Goal: Task Accomplishment & Management: Manage account settings

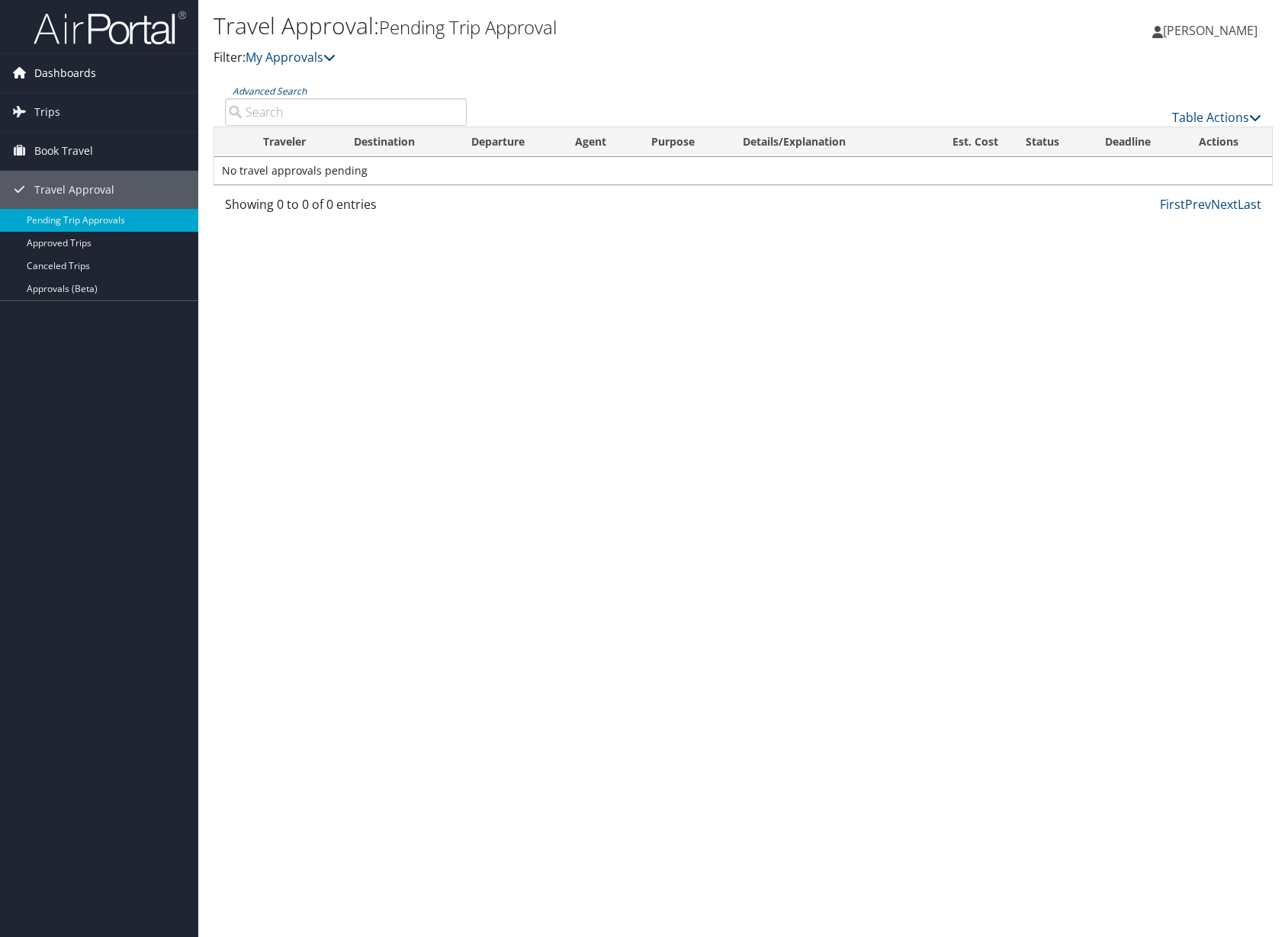
click at [50, 78] on span "Dashboards" at bounding box center [65, 72] width 62 height 38
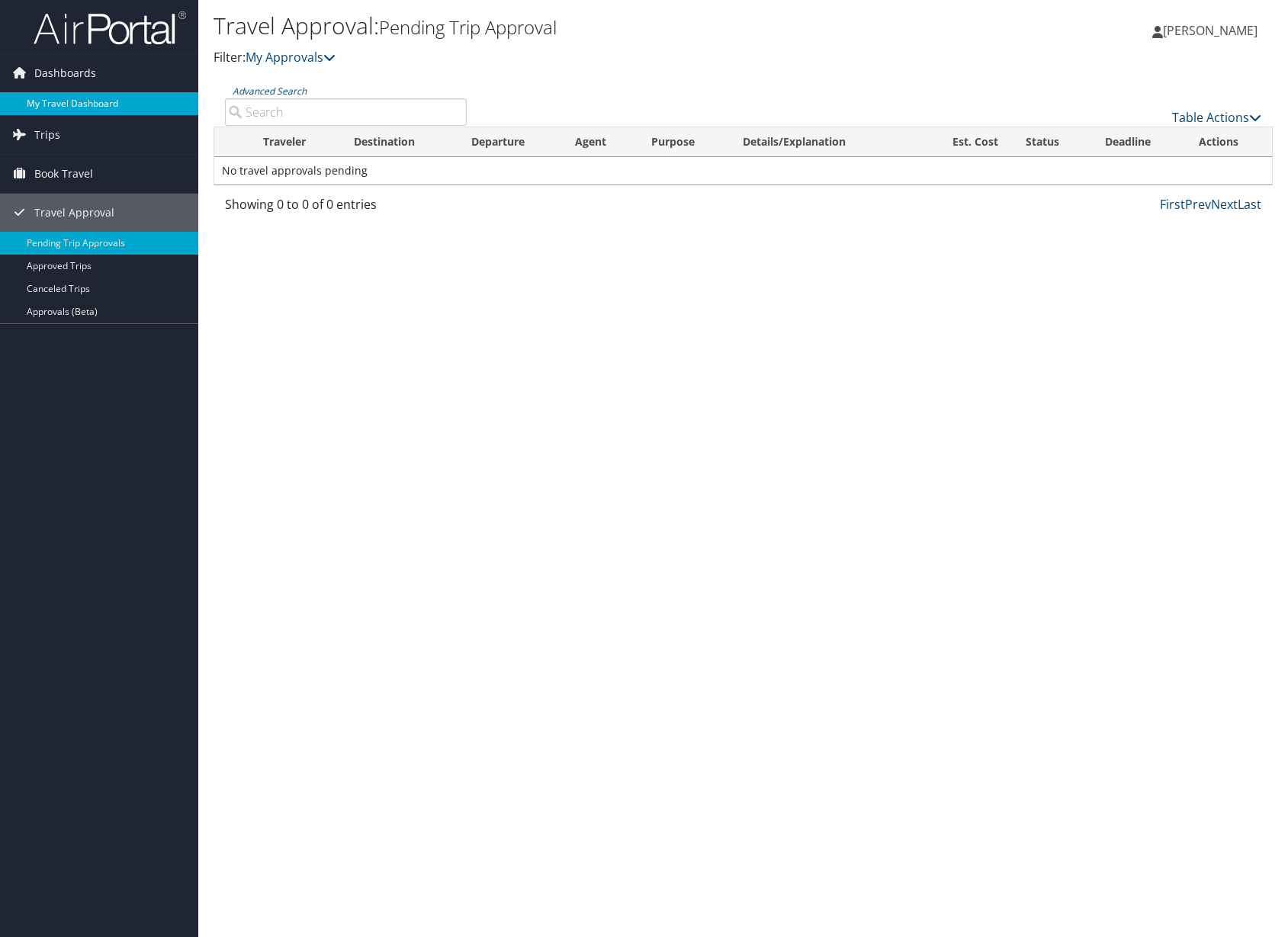
click at [55, 102] on link "My Travel Dashboard" at bounding box center [99, 103] width 198 height 23
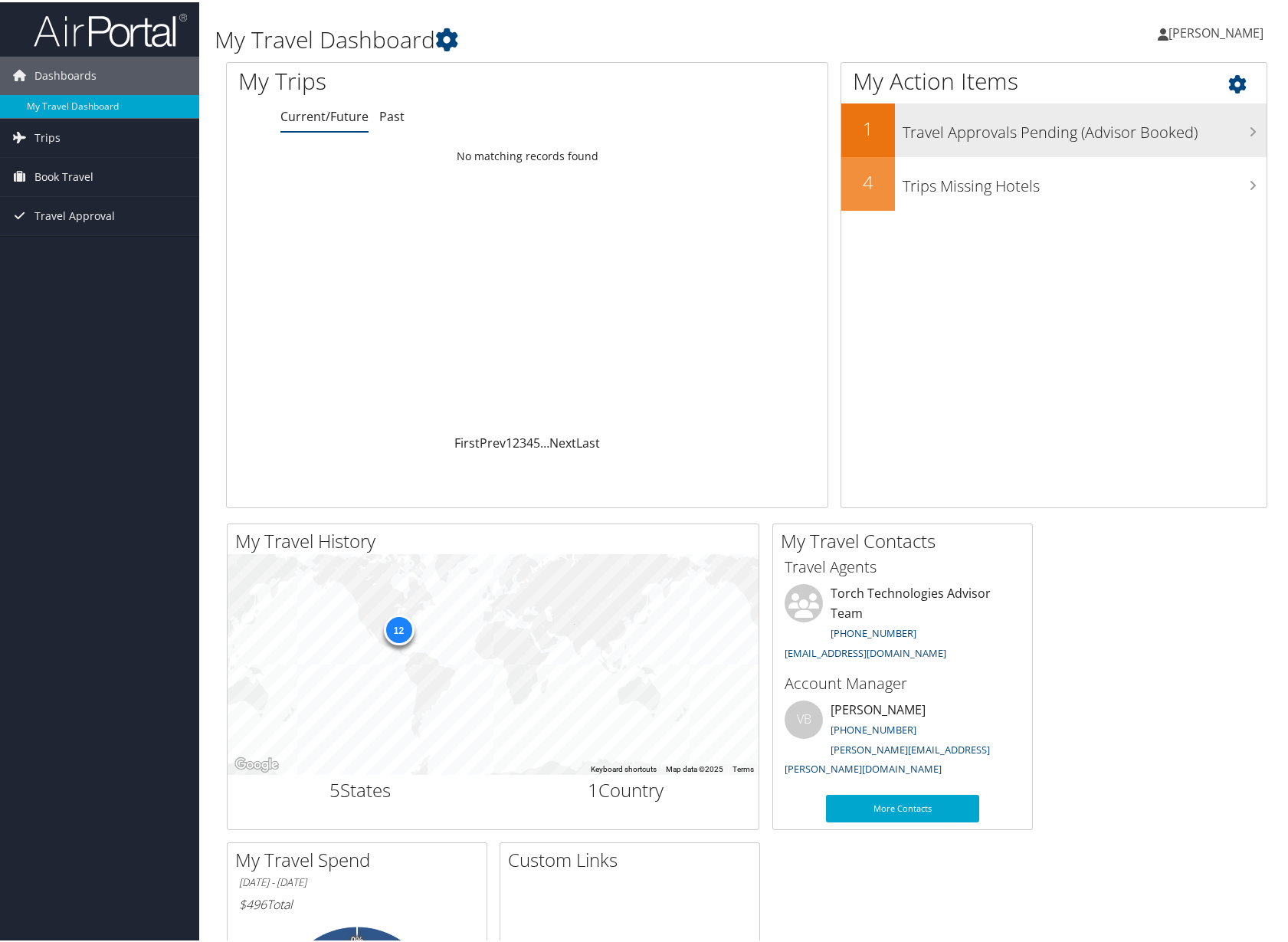
click at [880, 130] on h2 "1" at bounding box center [868, 127] width 54 height 26
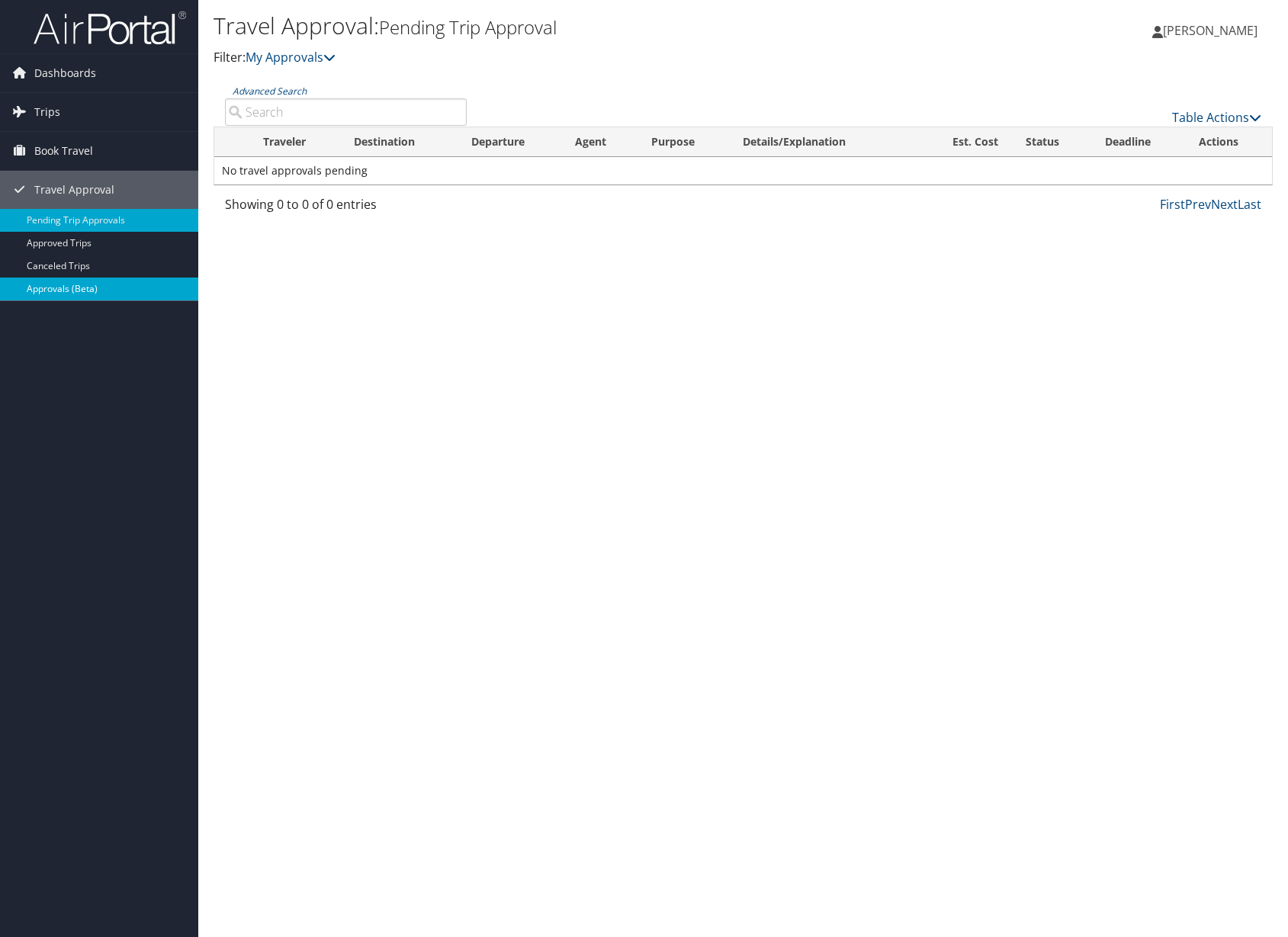
click at [50, 291] on link "Approvals (Beta)" at bounding box center [99, 289] width 198 height 23
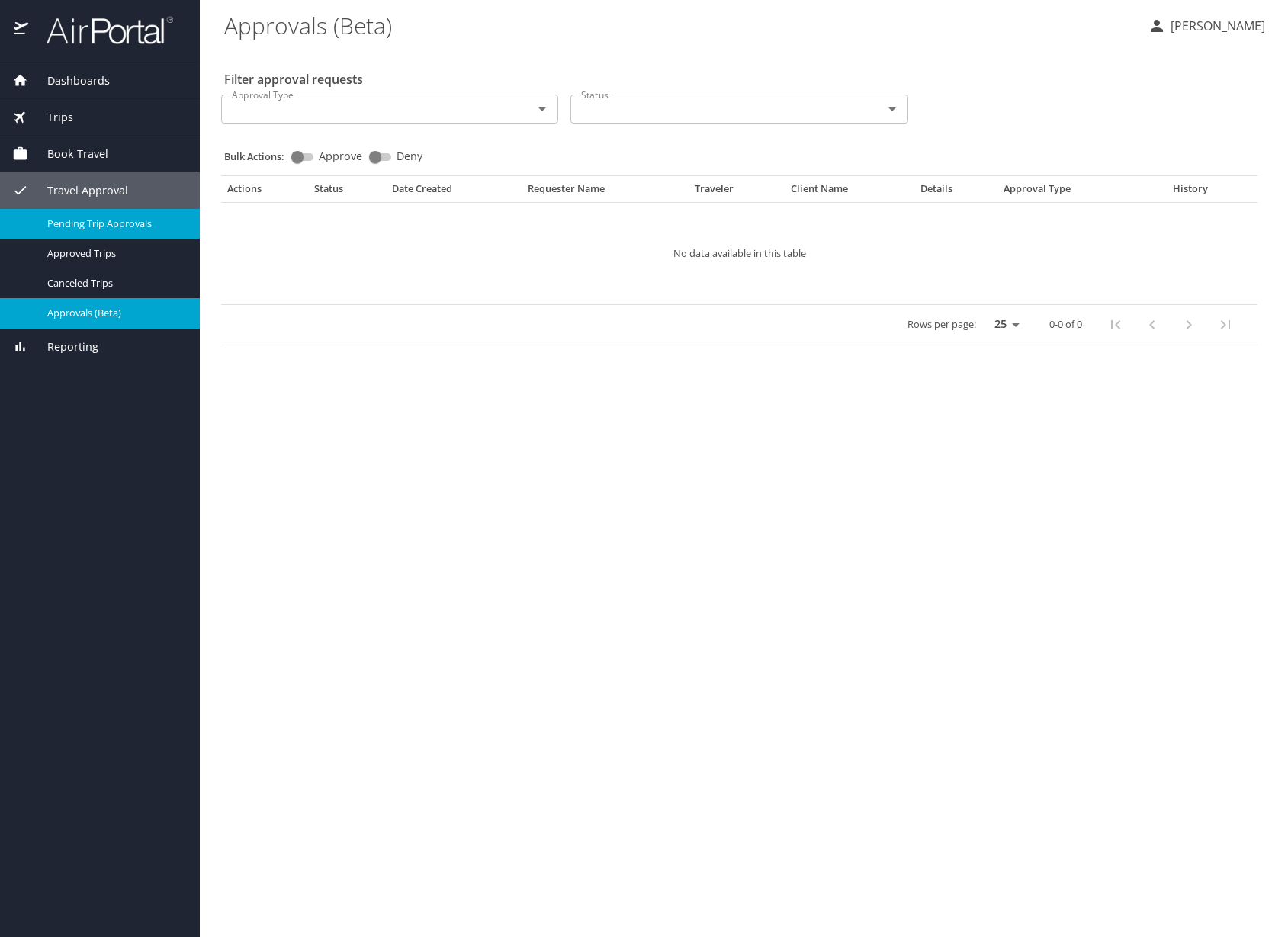
click at [106, 222] on span "Pending Trip Approvals" at bounding box center [114, 224] width 134 height 15
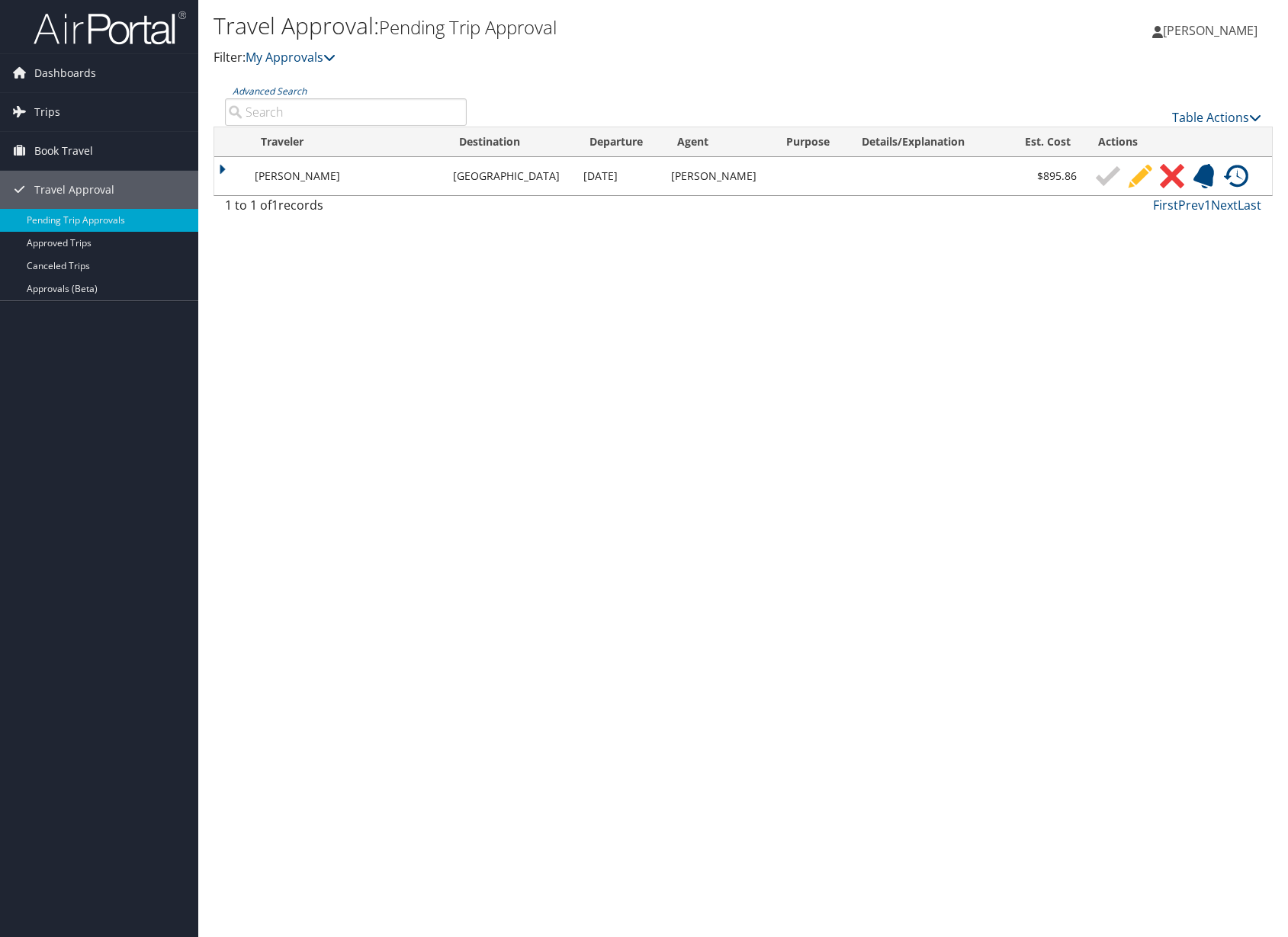
click at [377, 174] on td "[PERSON_NAME]" at bounding box center [346, 176] width 199 height 38
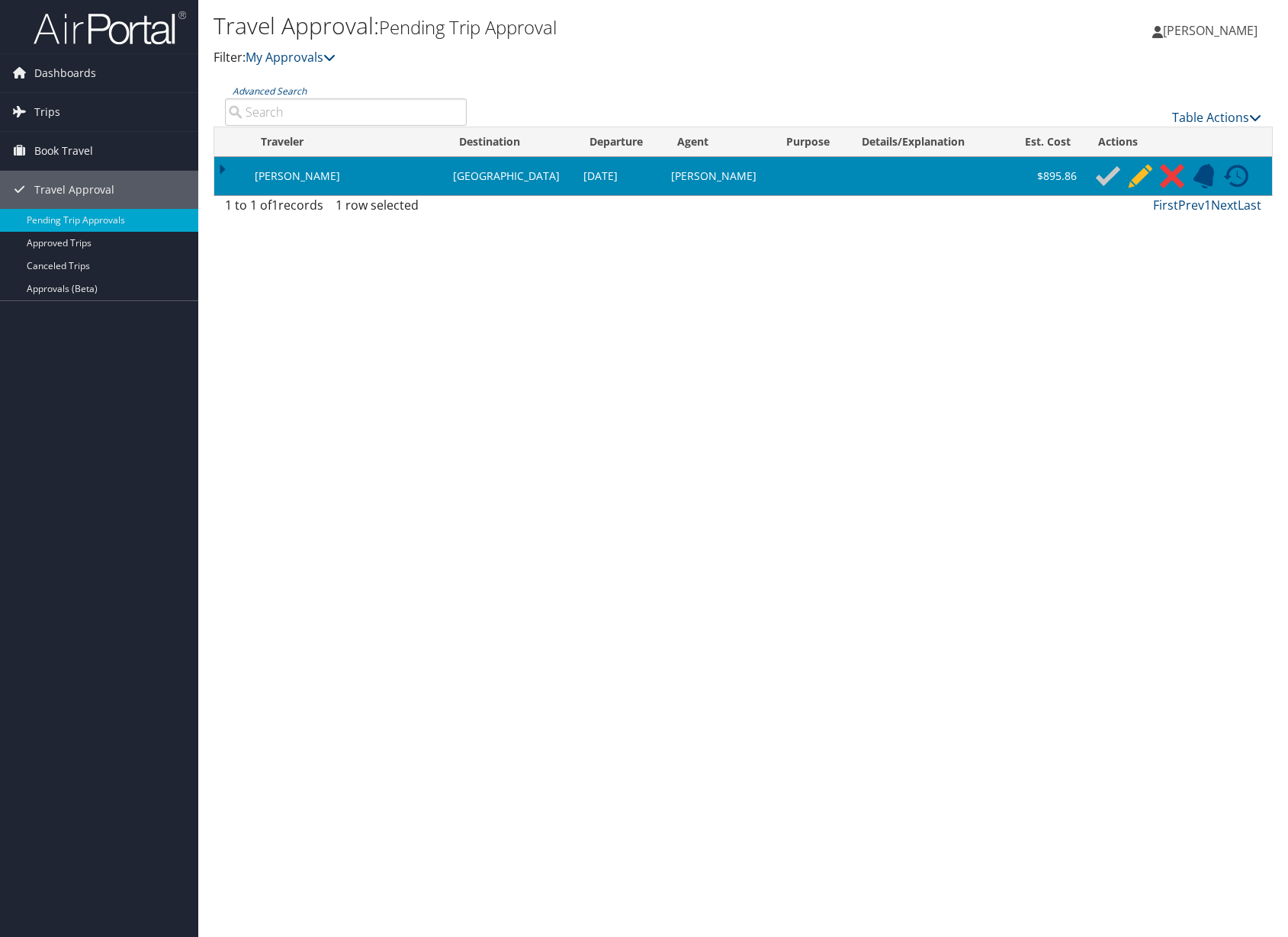
click at [1099, 177] on img at bounding box center [1108, 176] width 24 height 24
click at [221, 179] on td at bounding box center [230, 176] width 33 height 38
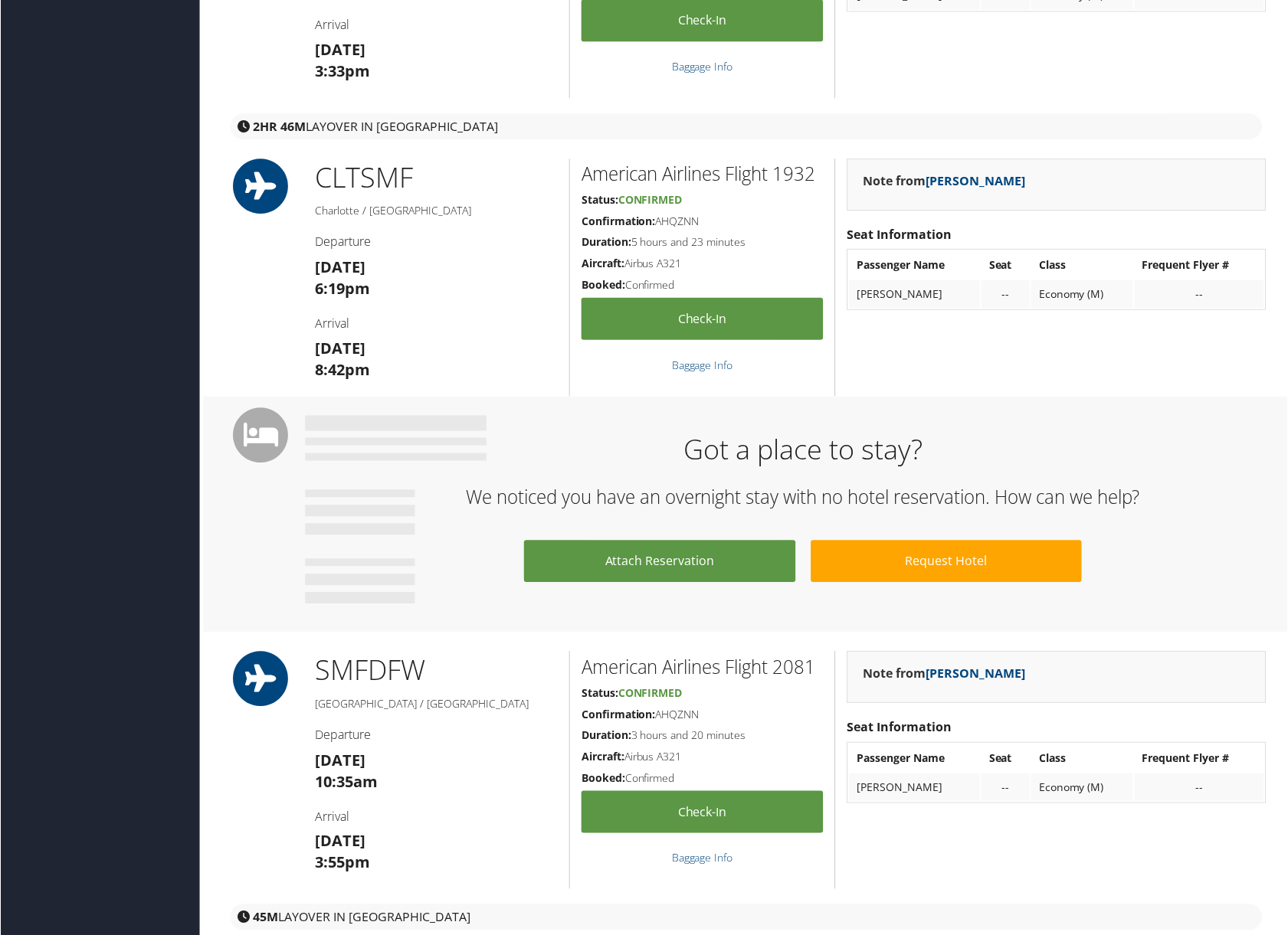
scroll to position [996, 0]
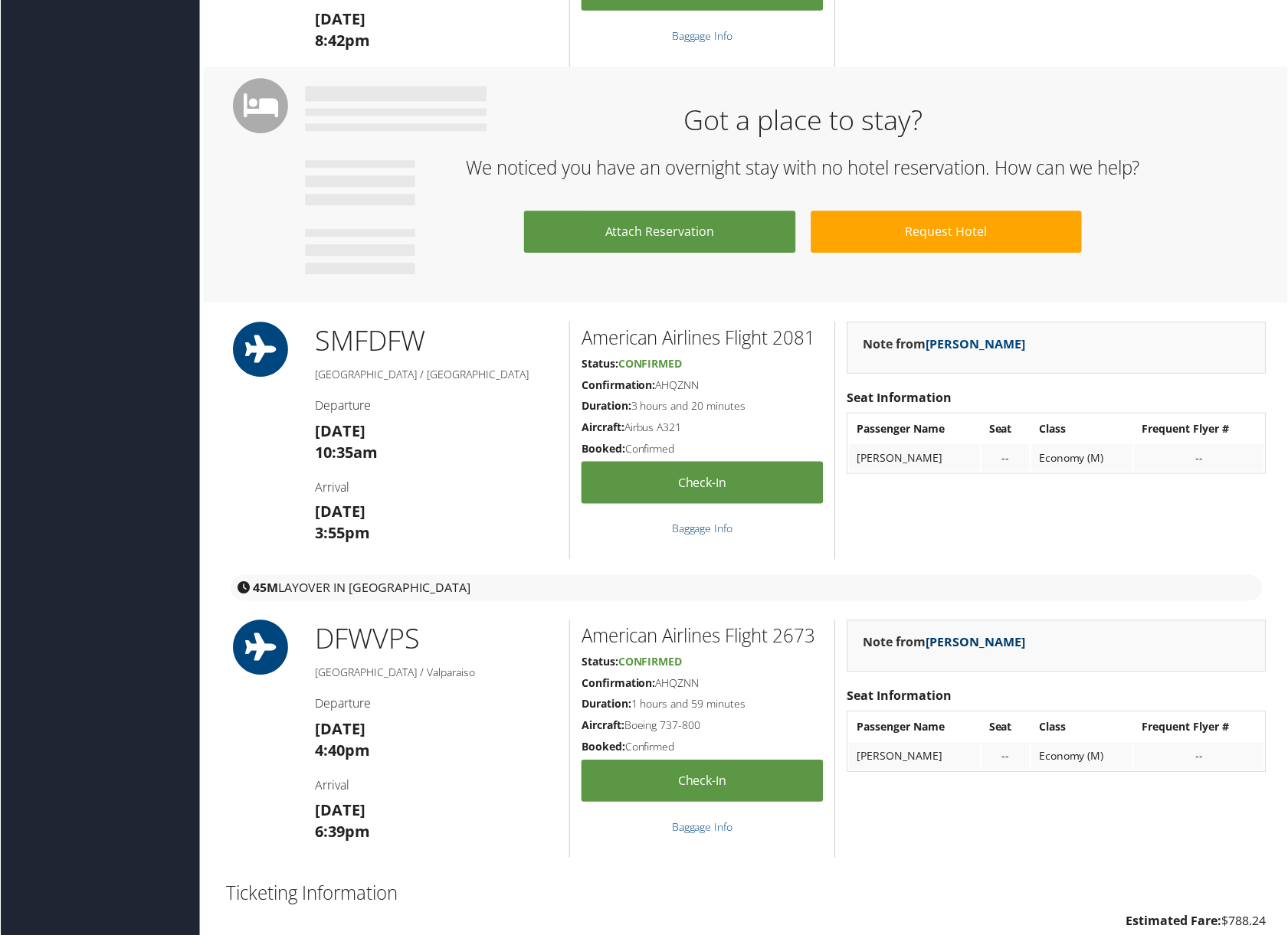
click at [963, 652] on link "[PERSON_NAME]" at bounding box center [976, 643] width 100 height 17
click at [76, 641] on div "Dashboards My Travel Dashboard Trips Current/Future Trips Past Trips Trips Miss…" at bounding box center [647, 88] width 1295 height 2166
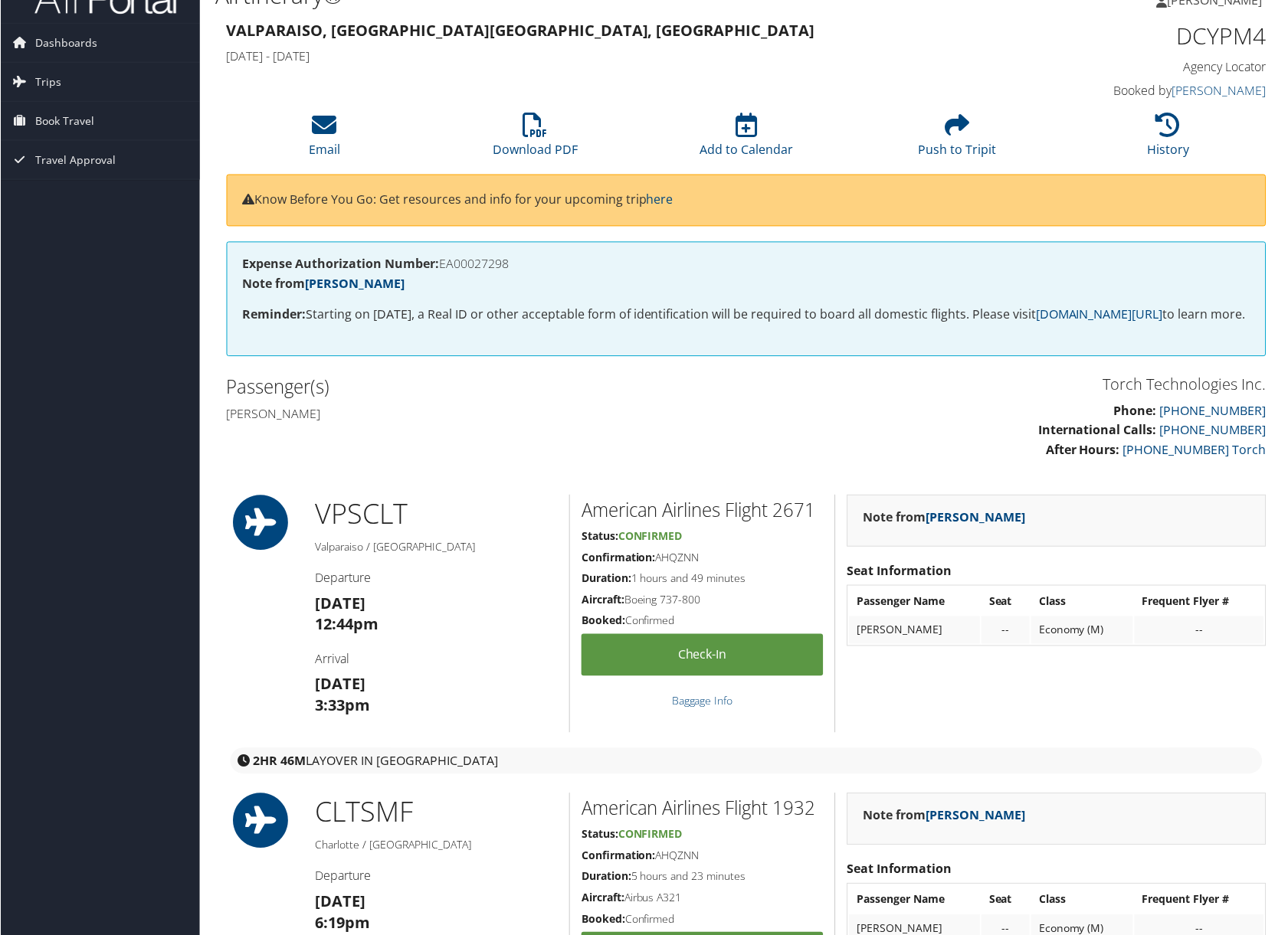
scroll to position [77, 0]
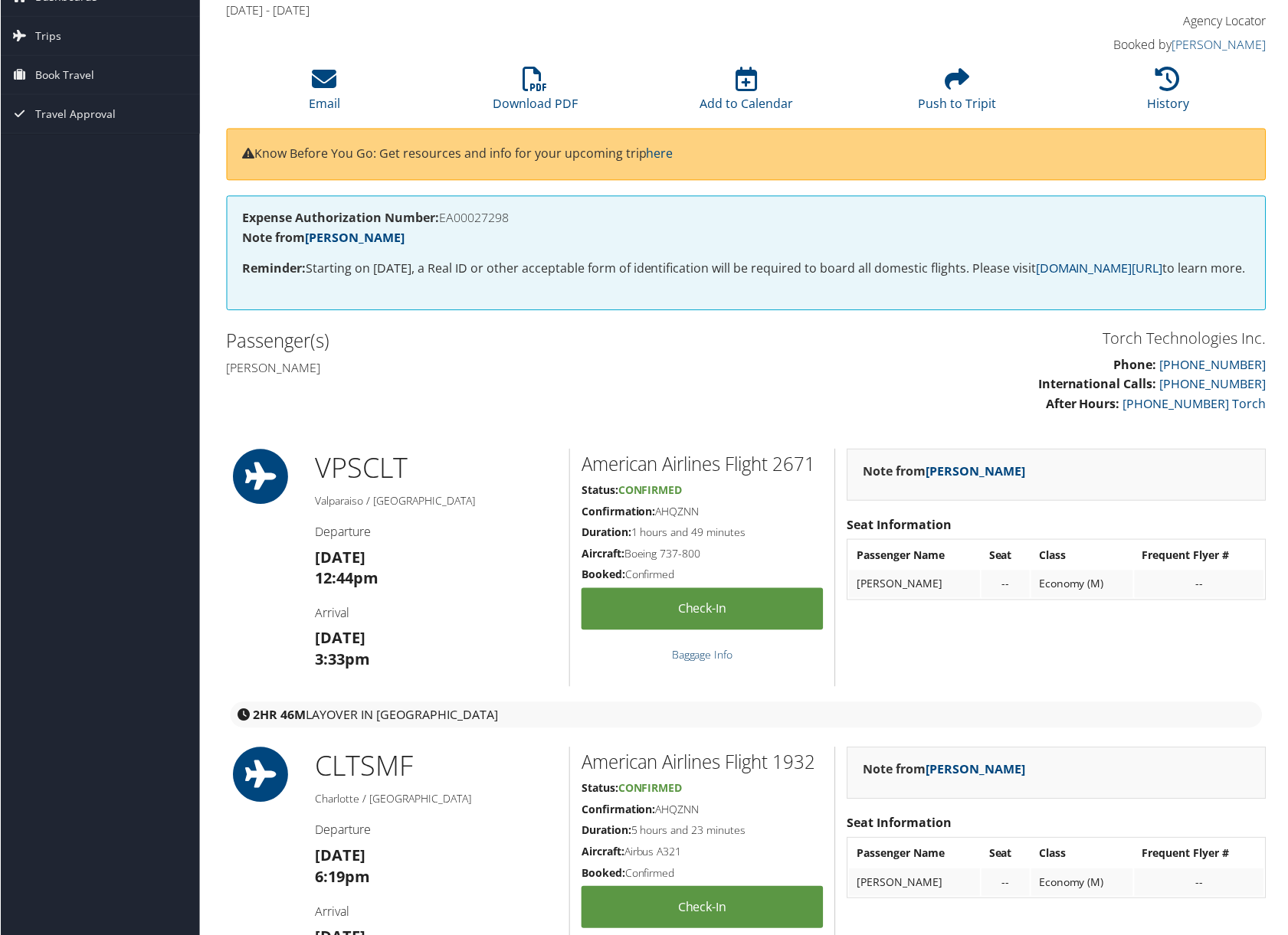
click at [706, 663] on link "Baggage Info" at bounding box center [702, 656] width 61 height 15
click at [705, 626] on link "Check-in" at bounding box center [703, 610] width 242 height 43
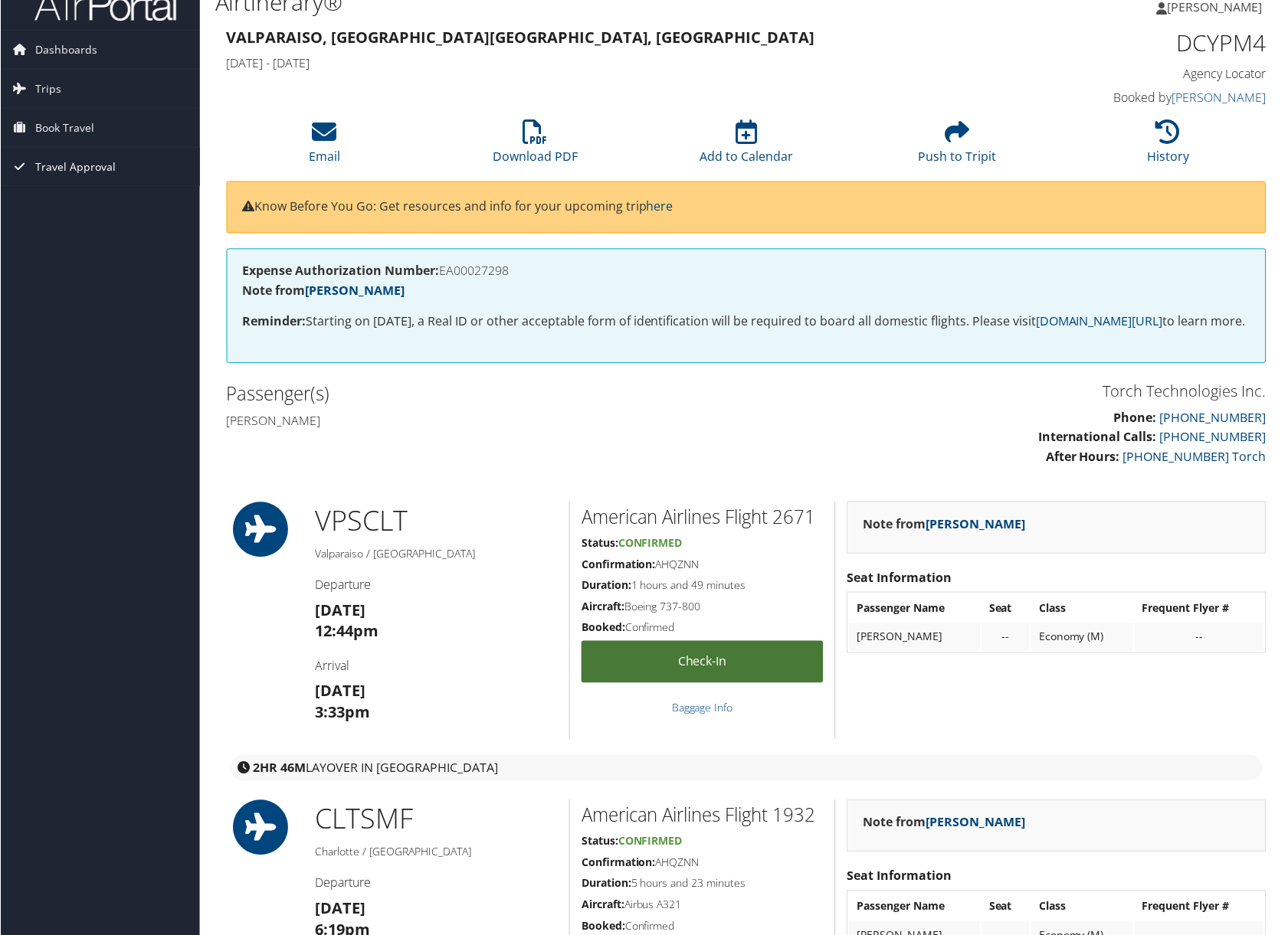
scroll to position [0, 0]
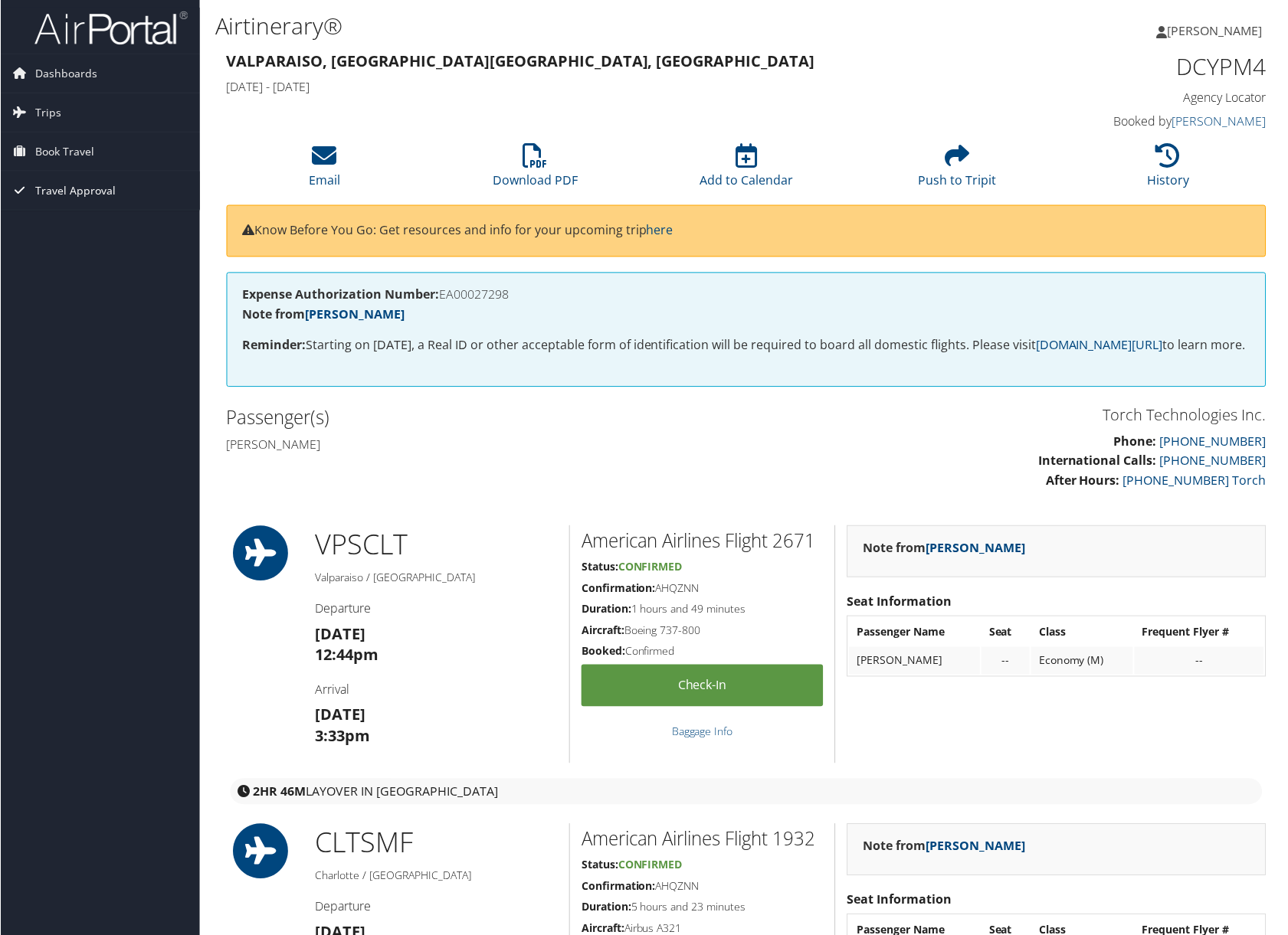
click at [73, 196] on span "Travel Approval" at bounding box center [74, 191] width 80 height 38
click at [62, 220] on link "Pending Trip Approvals" at bounding box center [99, 222] width 199 height 23
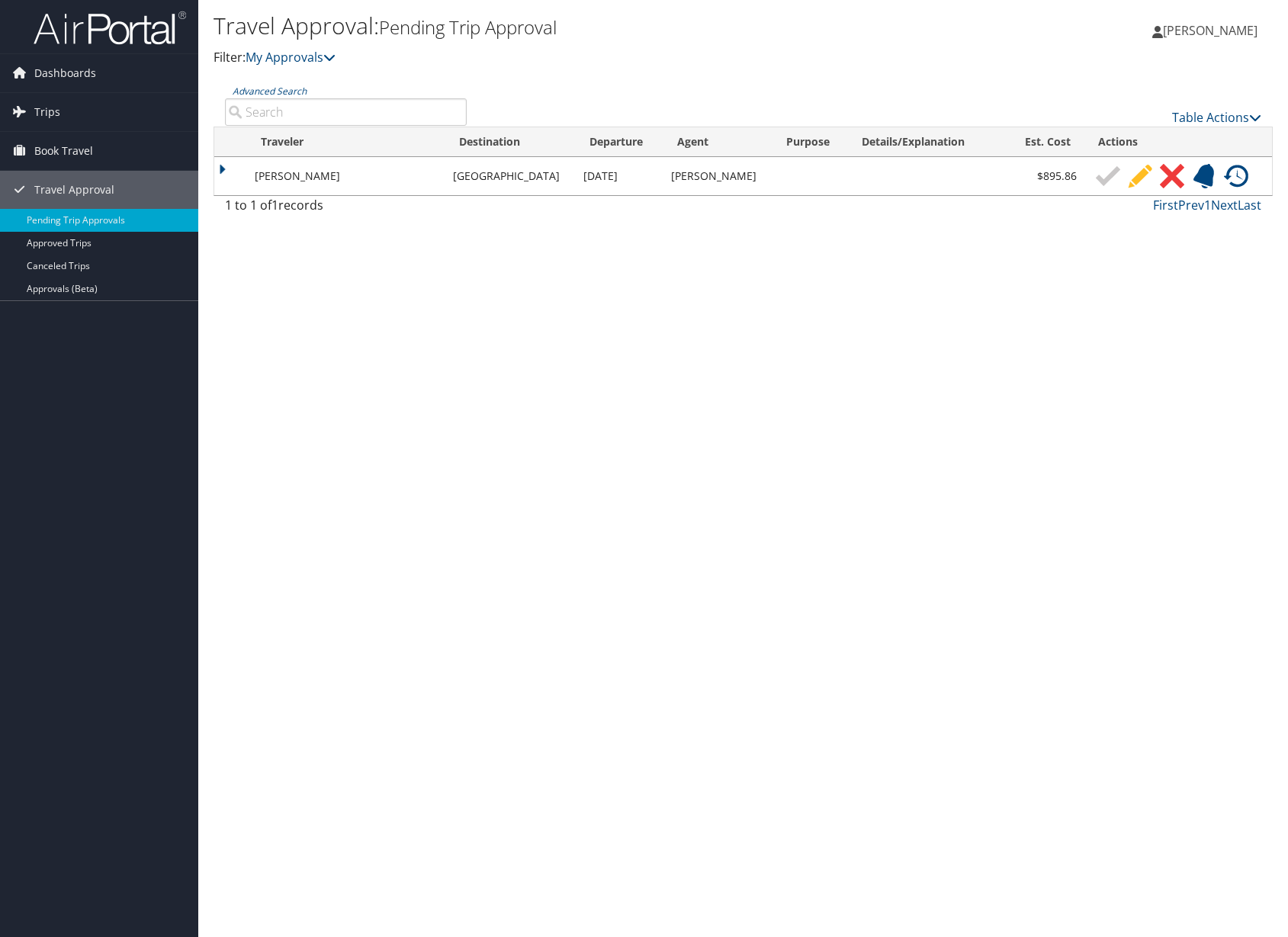
click at [227, 168] on td at bounding box center [230, 176] width 33 height 38
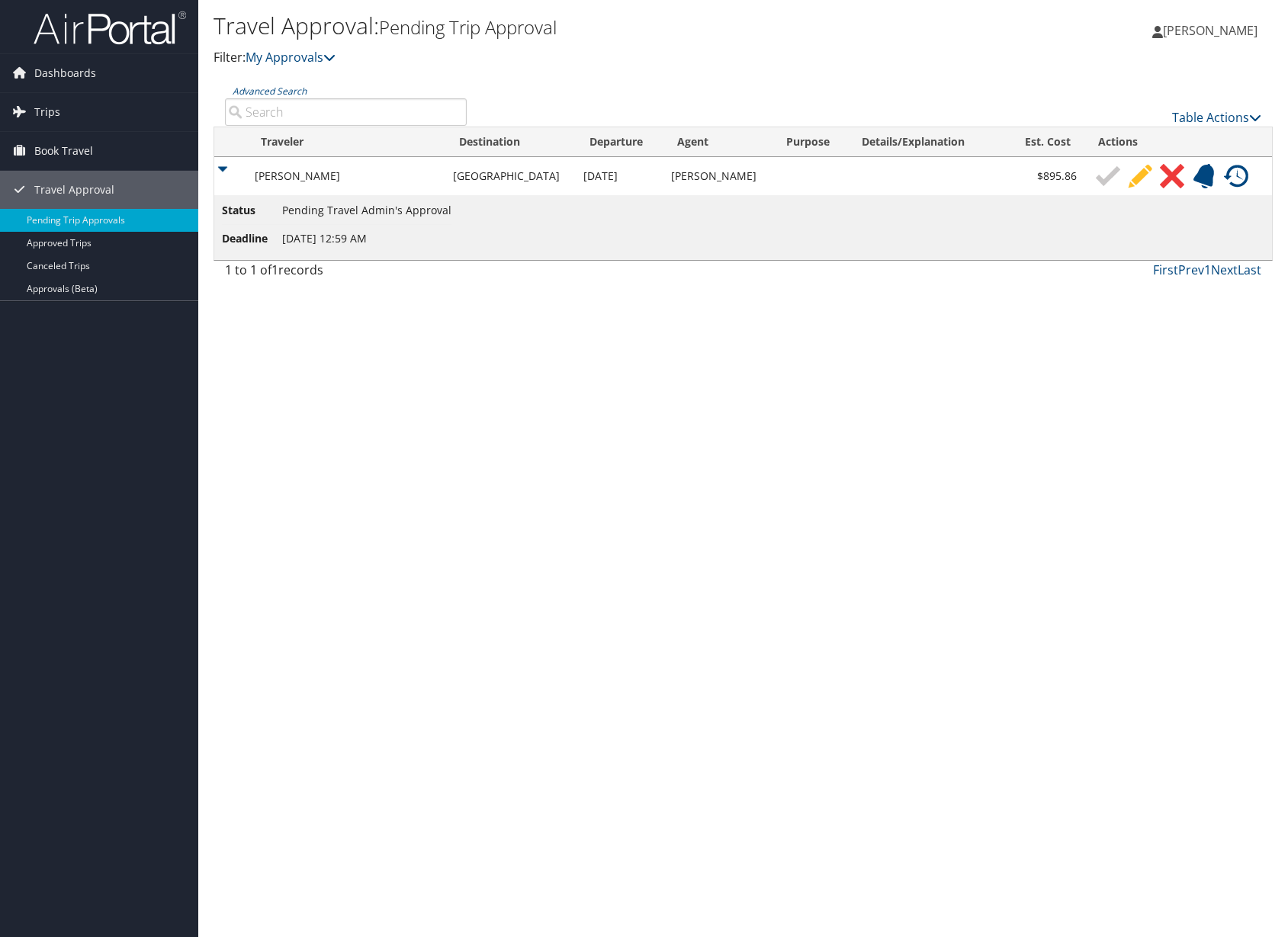
click at [304, 177] on td "[PERSON_NAME]" at bounding box center [346, 176] width 199 height 38
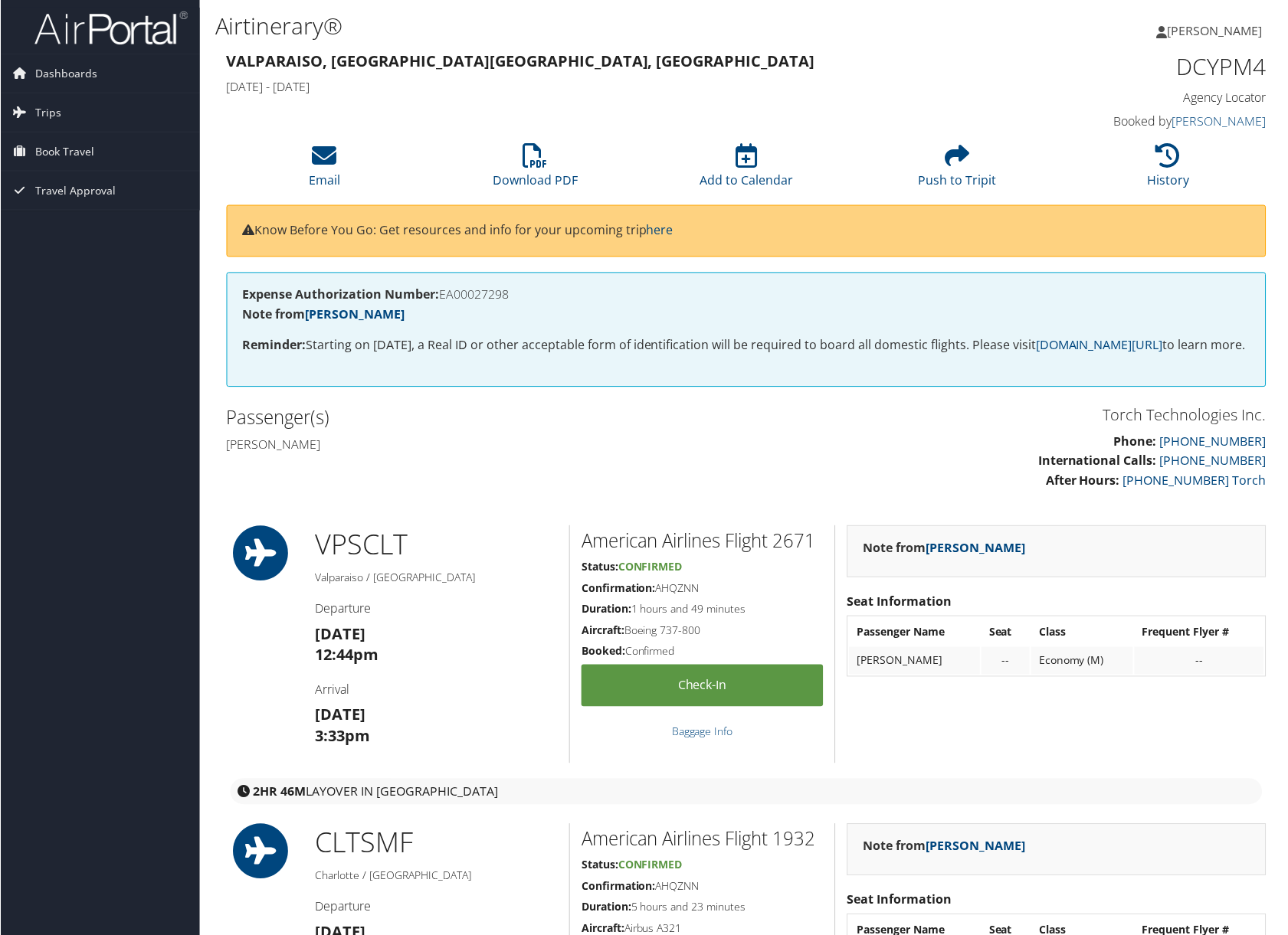
drag, startPoint x: 660, startPoint y: 609, endPoint x: 698, endPoint y: 614, distance: 38.3
click at [698, 597] on h5 "Confirmation: AHQZNN" at bounding box center [703, 589] width 242 height 16
click at [694, 707] on link "Check-in" at bounding box center [703, 687] width 242 height 43
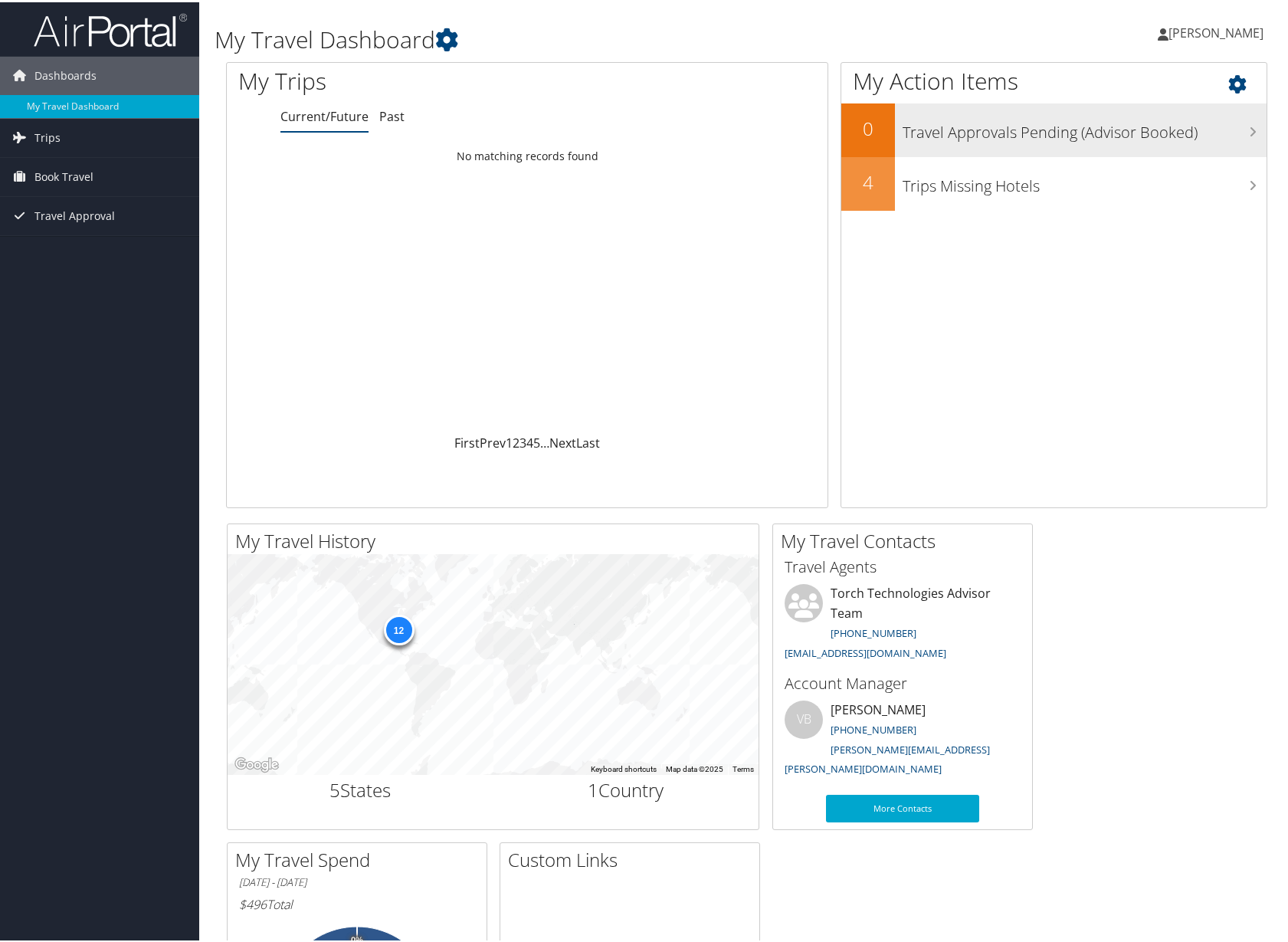
click at [1051, 139] on h3 "Travel Approvals Pending (Advisor Booked)" at bounding box center [1085, 127] width 365 height 29
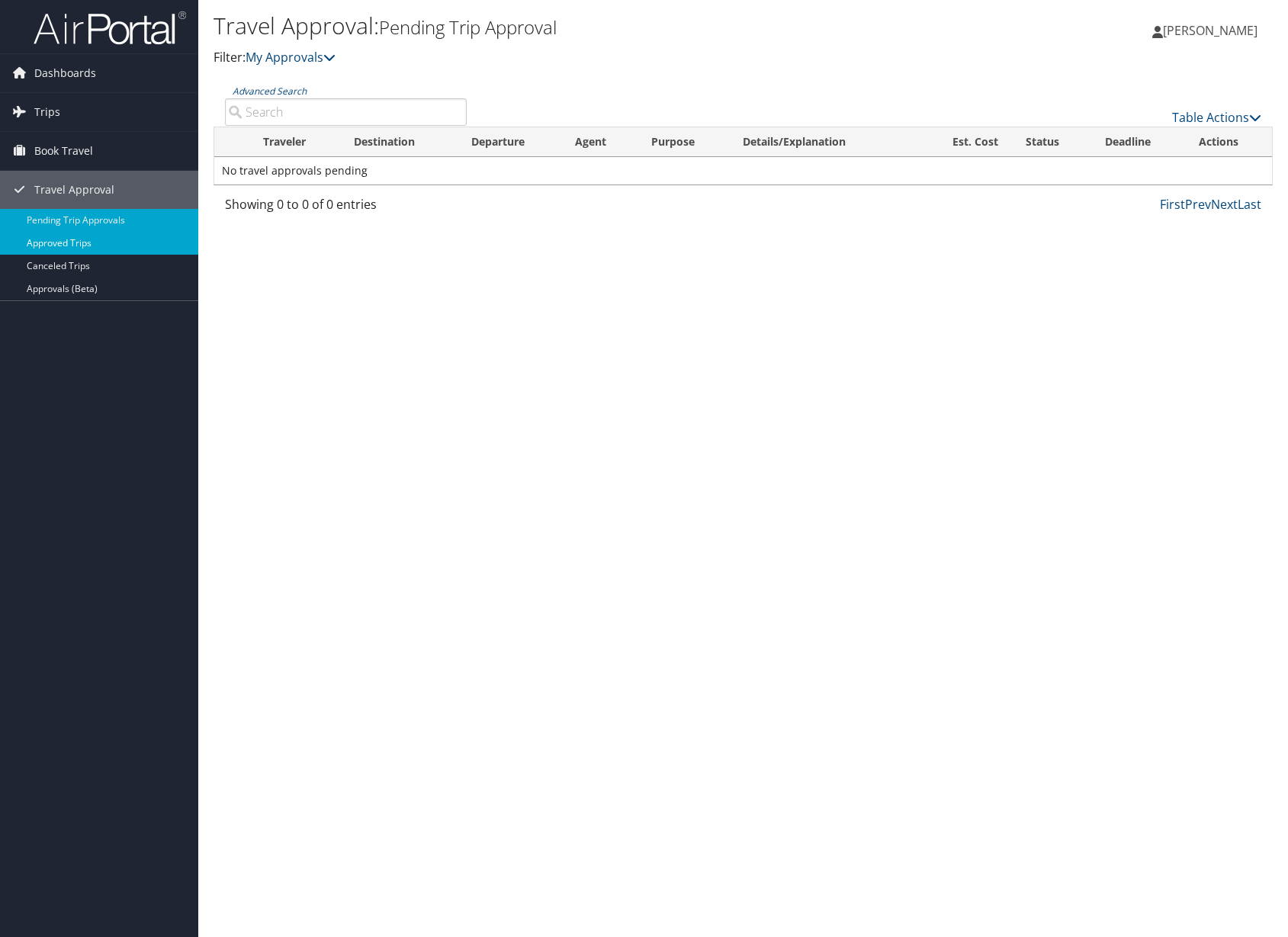
click at [73, 254] on link "Approved Trips" at bounding box center [99, 243] width 198 height 23
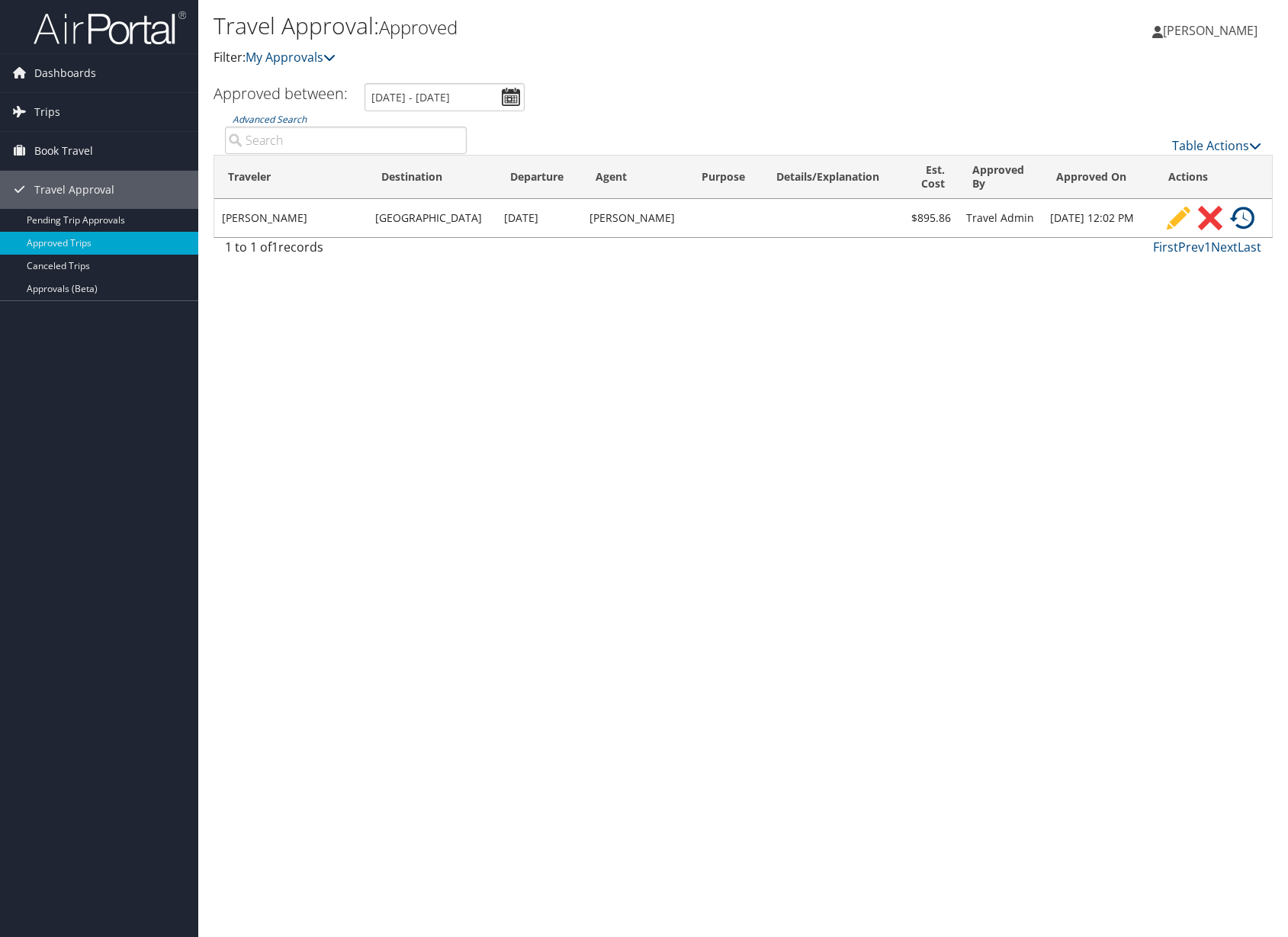
click at [344, 221] on td "[PERSON_NAME]" at bounding box center [291, 217] width 153 height 38
click at [293, 217] on td "[PERSON_NAME]" at bounding box center [291, 217] width 153 height 38
click at [58, 115] on span "Trips" at bounding box center [47, 112] width 26 height 38
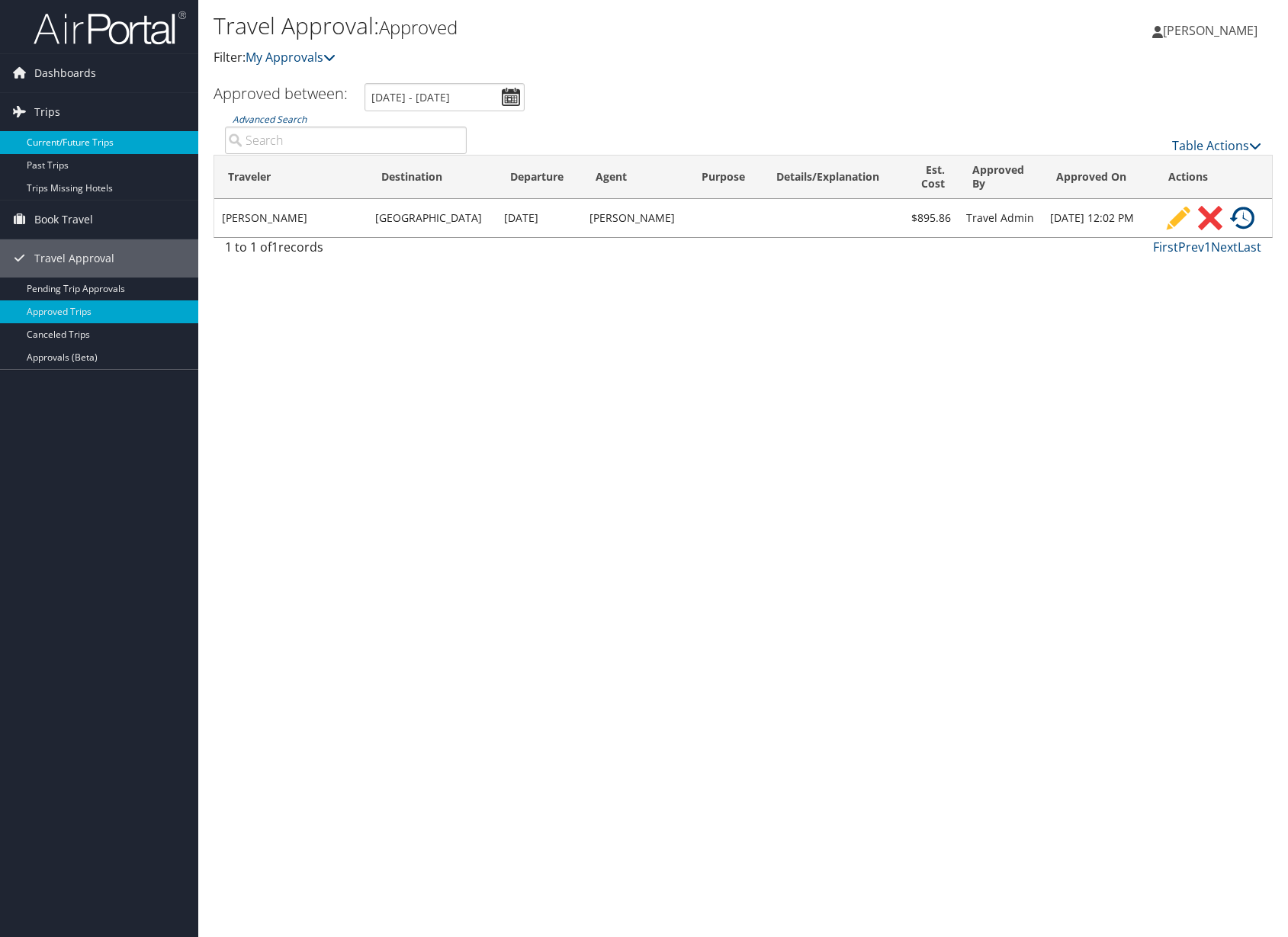
click at [78, 151] on link "Current/Future Trips" at bounding box center [99, 142] width 198 height 23
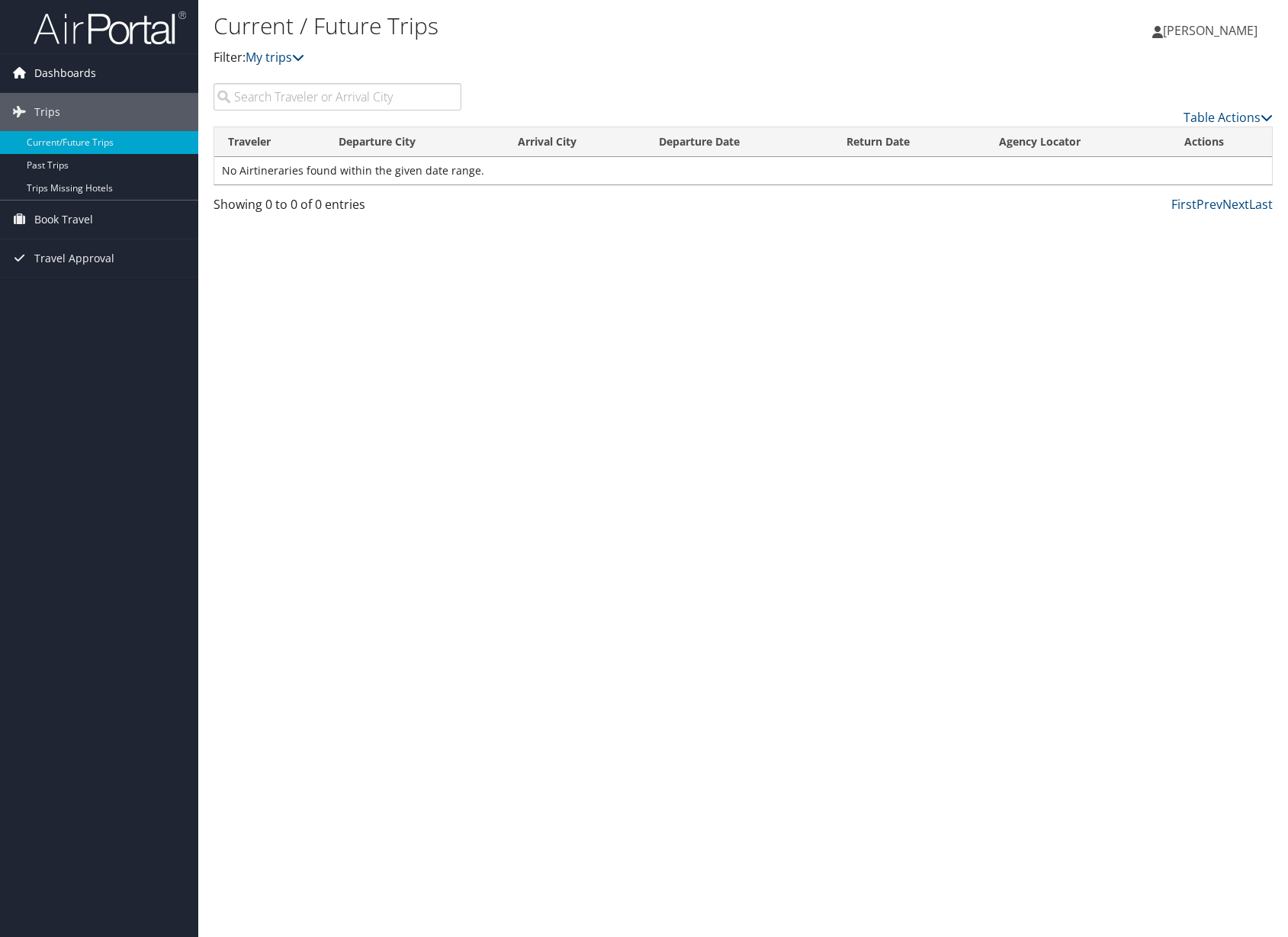
click at [83, 71] on span "Dashboards" at bounding box center [65, 72] width 62 height 38
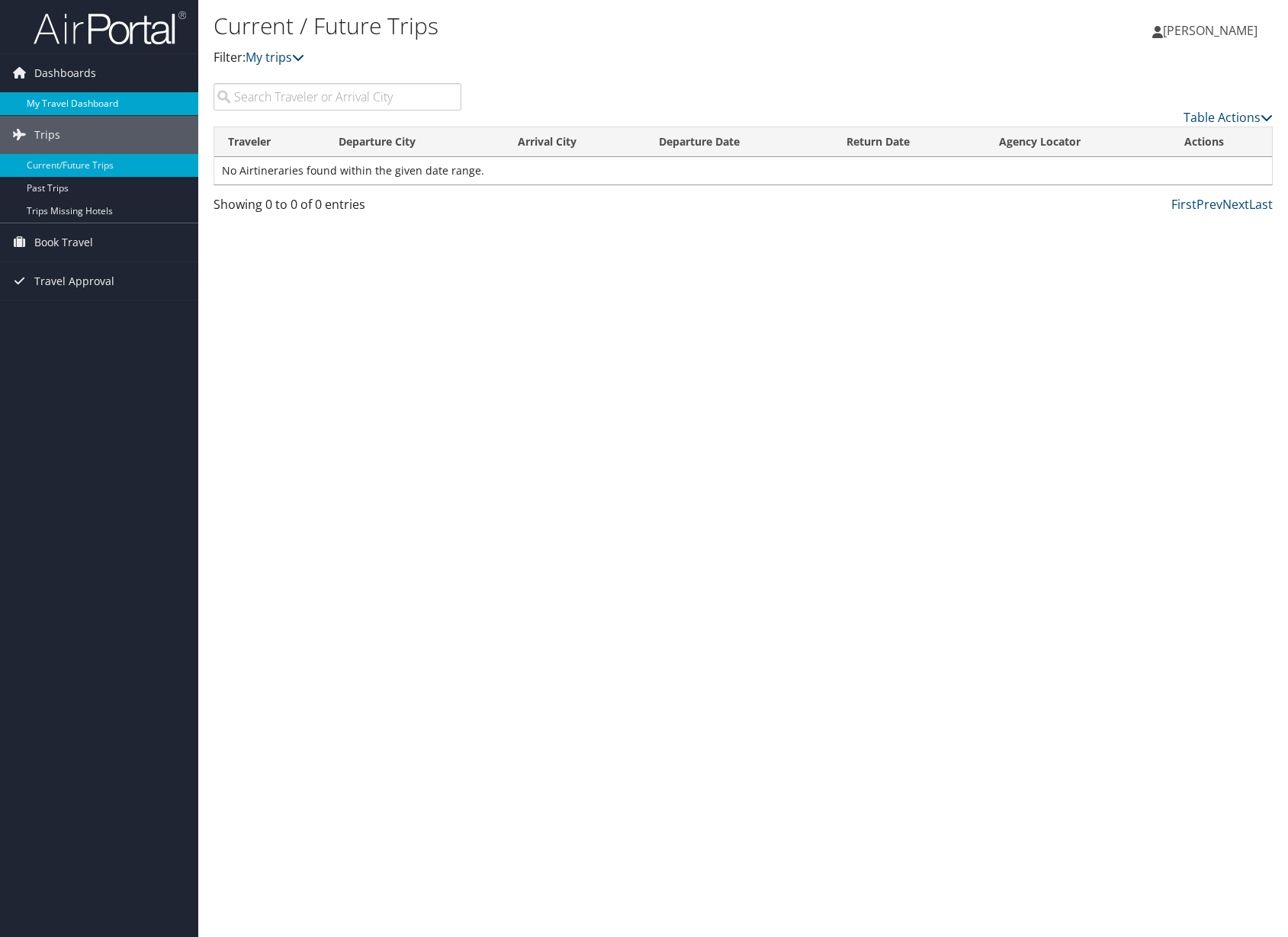
click at [88, 102] on link "My Travel Dashboard" at bounding box center [99, 103] width 198 height 23
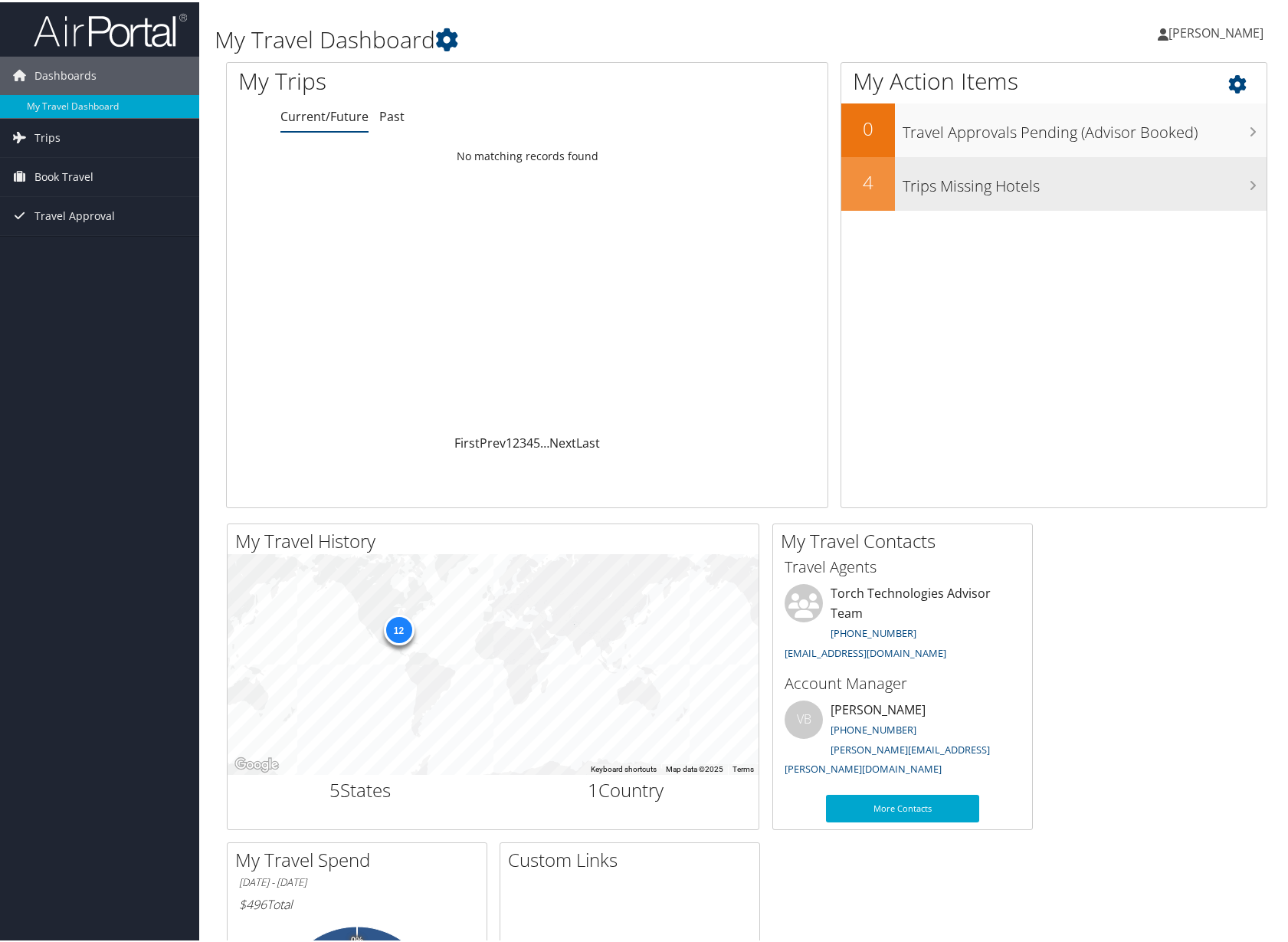
click at [1025, 191] on h3 "Trips Missing Hotels" at bounding box center [1085, 180] width 365 height 29
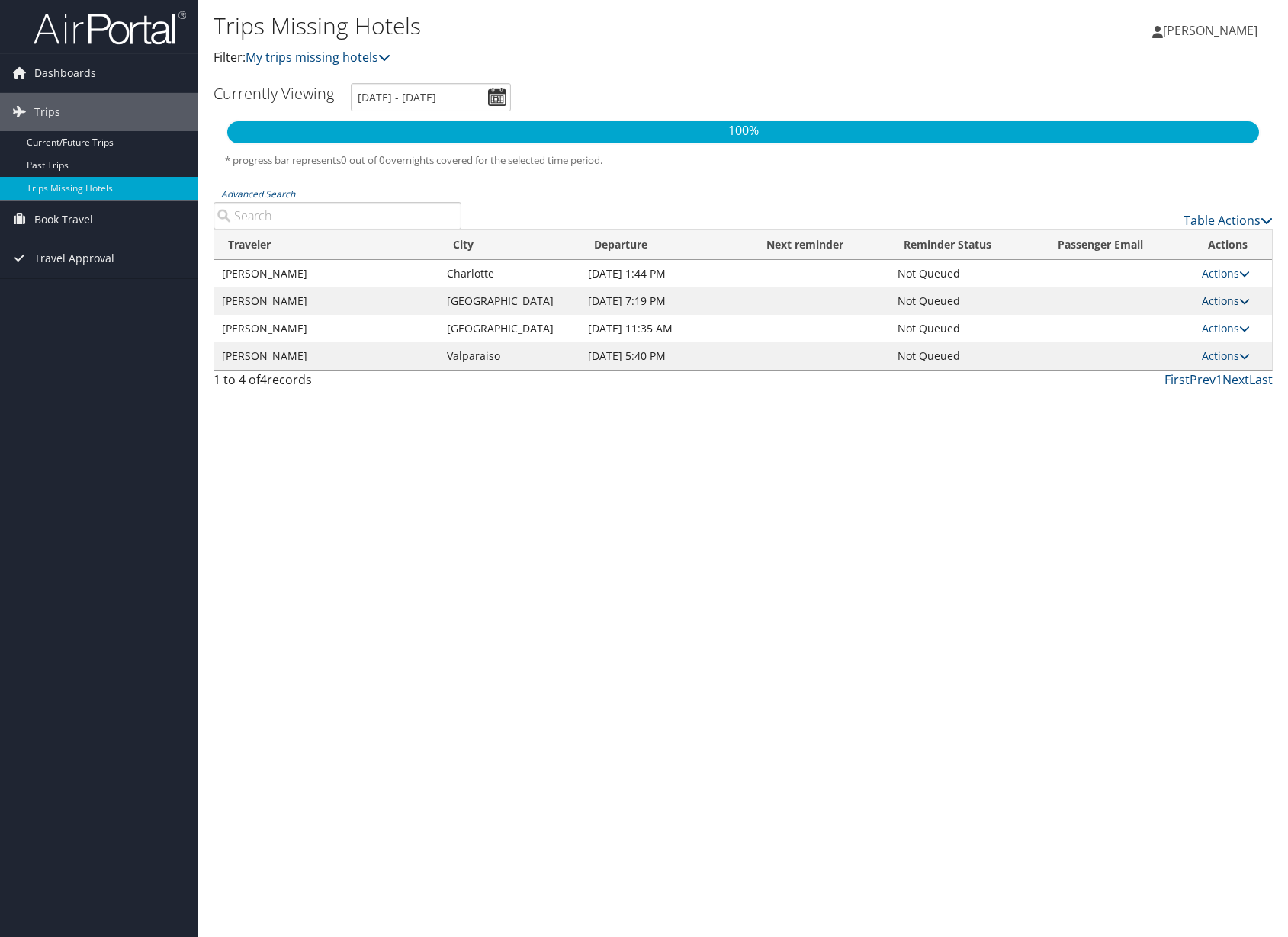
click at [1214, 307] on link "Actions" at bounding box center [1225, 301] width 48 height 15
click at [1197, 346] on link "View Itinerary" at bounding box center [1190, 349] width 105 height 26
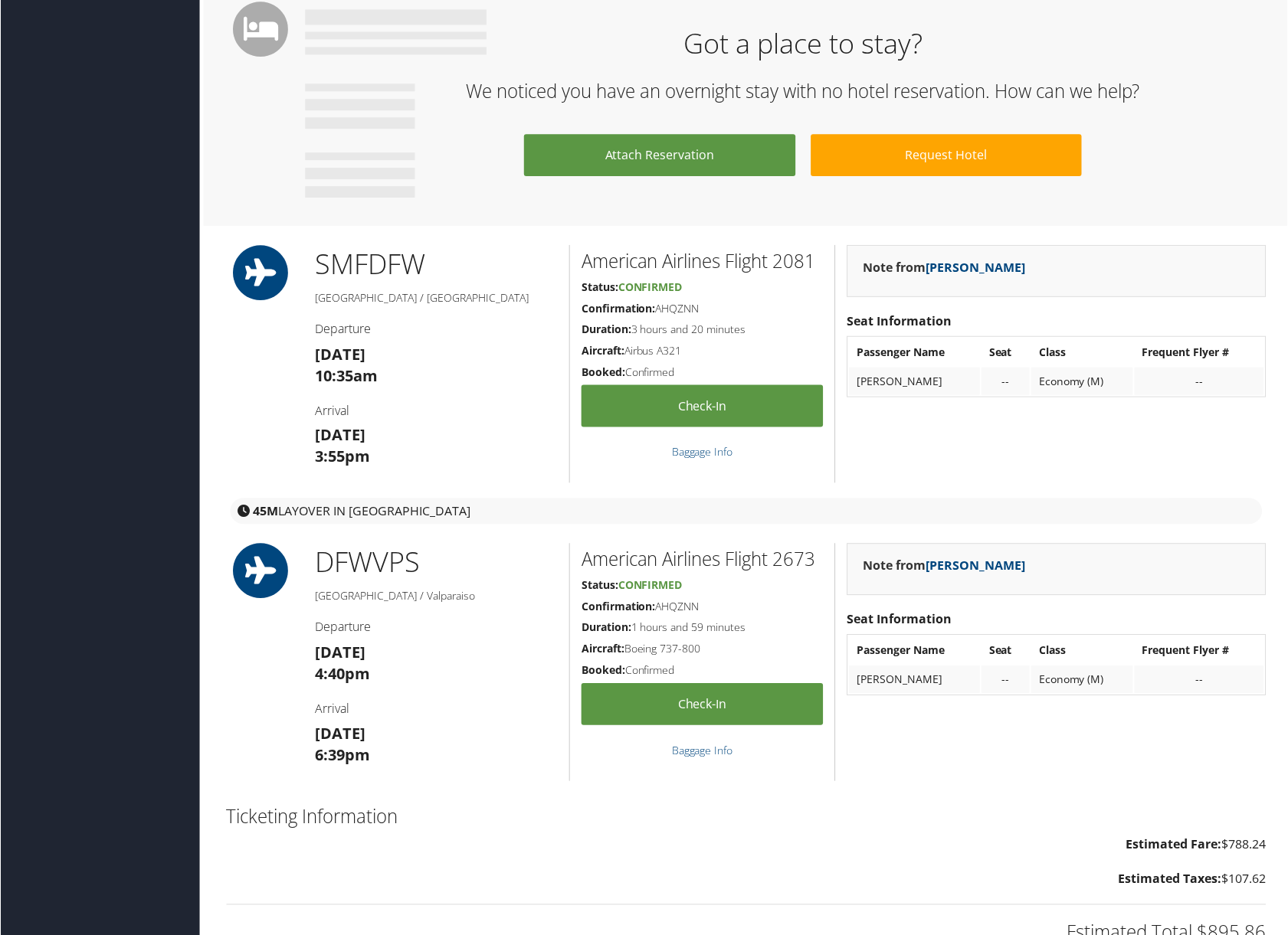
scroll to position [1286, 0]
